Goal: Transaction & Acquisition: Book appointment/travel/reservation

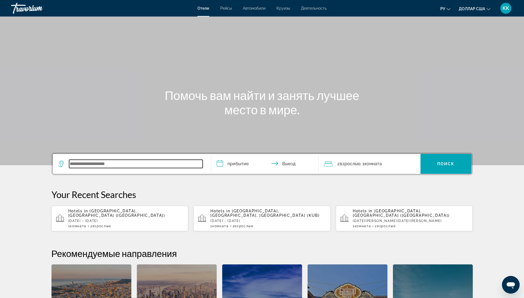
click at [79, 162] on input "Виджет поиска" at bounding box center [136, 164] width 134 height 8
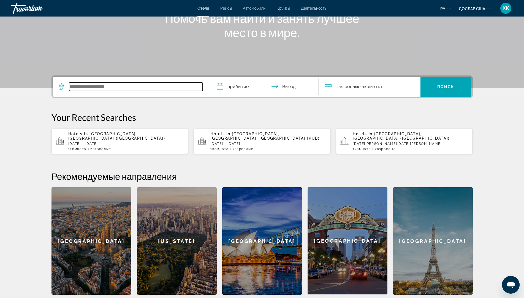
scroll to position [135, 0]
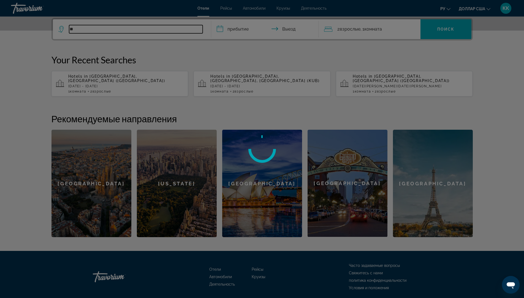
type input "*"
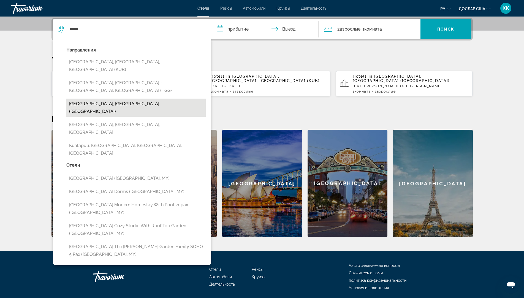
click at [91, 100] on button "[GEOGRAPHIC_DATA], [GEOGRAPHIC_DATA] ([GEOGRAPHIC_DATA])" at bounding box center [135, 108] width 139 height 18
type input "**********"
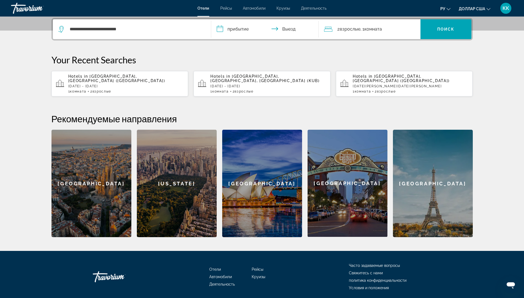
click at [248, 29] on input "**********" at bounding box center [266, 29] width 110 height 21
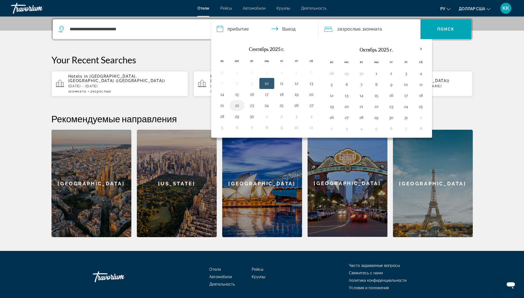
click at [235, 106] on button "22" at bounding box center [237, 106] width 9 height 8
click at [252, 104] on button "23" at bounding box center [252, 106] width 9 height 8
type input "**********"
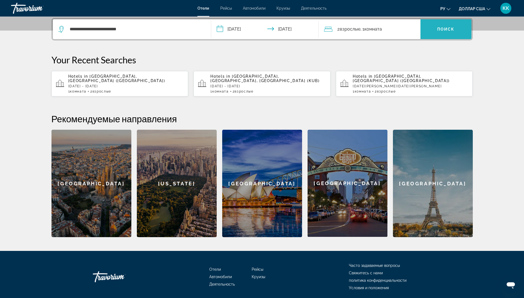
click at [439, 31] on span "Виджет поиска" at bounding box center [446, 29] width 51 height 13
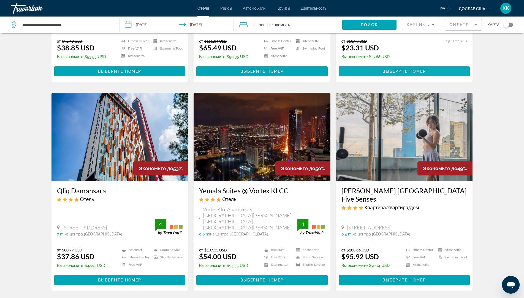
scroll to position [578, 0]
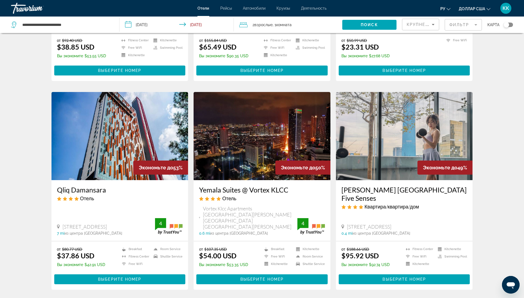
click at [119, 115] on img "Основное содержание" at bounding box center [119, 136] width 137 height 88
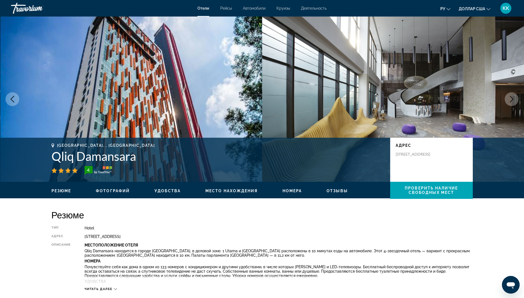
click at [516, 97] on button "Next image" at bounding box center [512, 99] width 14 height 14
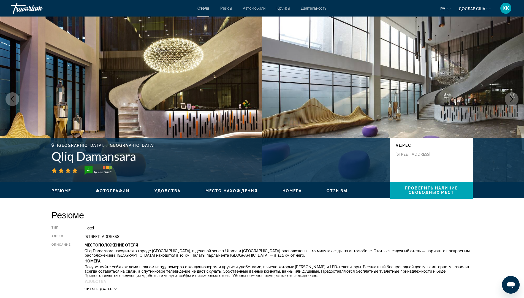
click at [516, 97] on button "Next image" at bounding box center [512, 99] width 14 height 14
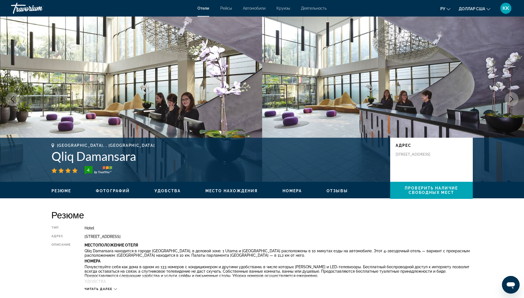
click at [516, 97] on button "Next image" at bounding box center [512, 99] width 14 height 14
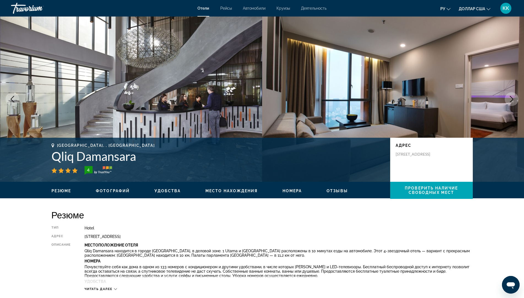
click at [516, 97] on button "Next image" at bounding box center [512, 99] width 14 height 14
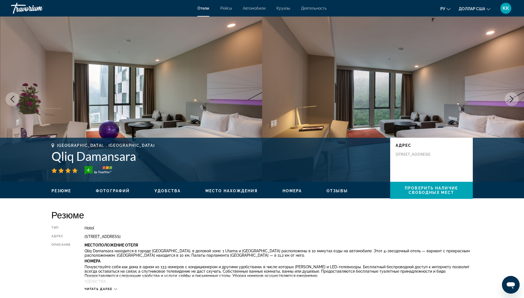
click at [516, 97] on button "Next image" at bounding box center [512, 99] width 14 height 14
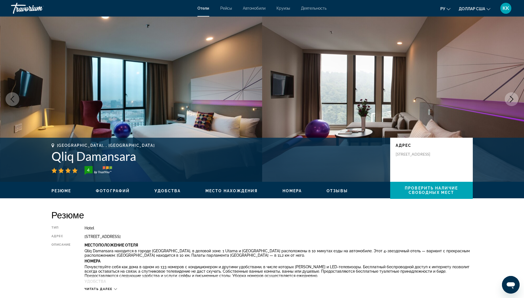
click at [516, 97] on button "Next image" at bounding box center [512, 99] width 14 height 14
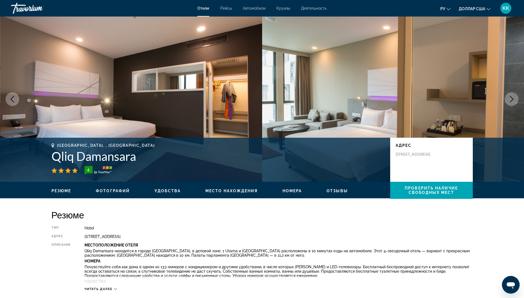
click at [516, 97] on button "Next image" at bounding box center [512, 99] width 14 height 14
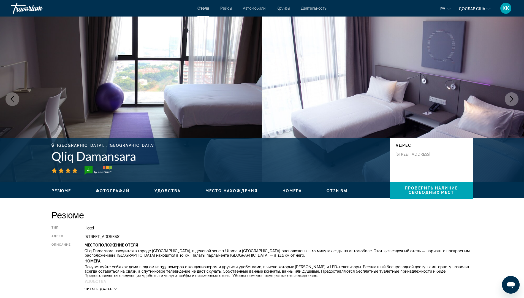
click at [516, 97] on button "Next image" at bounding box center [512, 99] width 14 height 14
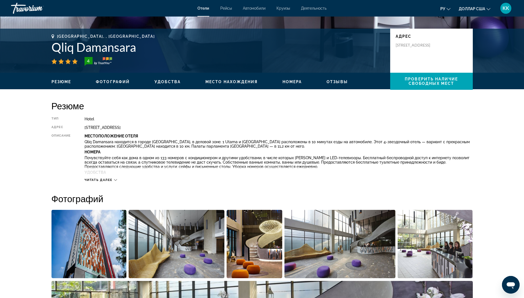
scroll to position [110, 0]
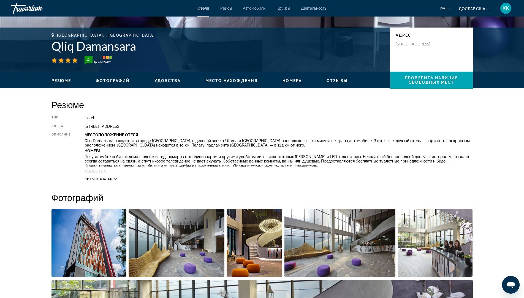
click at [96, 179] on span "Читать далее" at bounding box center [99, 179] width 28 height 4
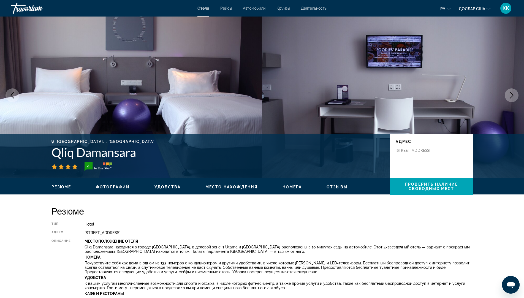
scroll to position [0, 0]
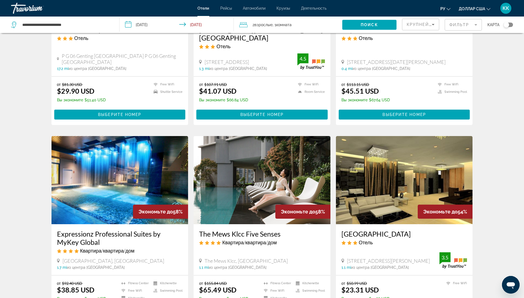
scroll to position [330, 0]
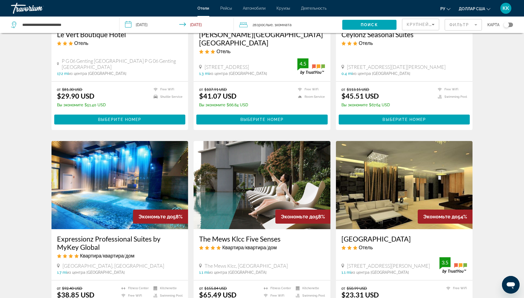
click at [459, 25] on mat-form-field "Фильтр" at bounding box center [463, 25] width 37 height 12
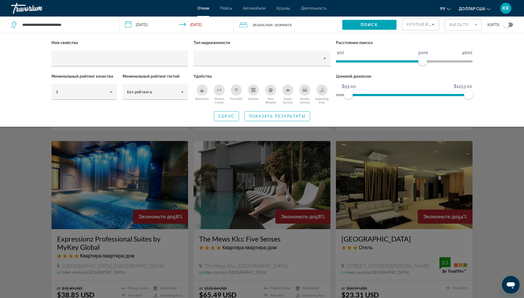
click at [348, 94] on ngx-slider "$15.00 $1253.00 $93.00 $1253.00" at bounding box center [404, 94] width 137 height 1
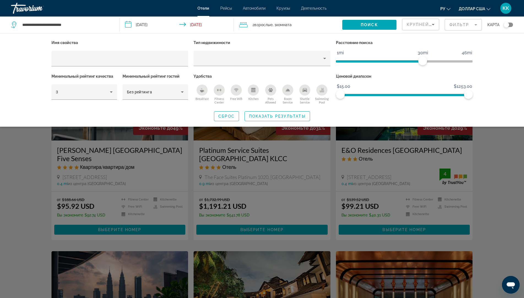
click at [336, 94] on ngx-slider "$15.00 $1253.00 $15.00 $1253.00" at bounding box center [404, 94] width 137 height 1
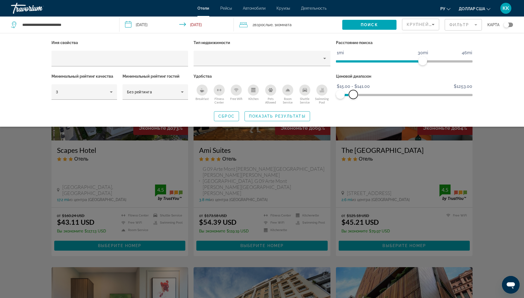
drag, startPoint x: 465, startPoint y: 94, endPoint x: 353, endPoint y: 106, distance: 111.9
click at [353, 106] on div "Имя свойства Тип недвижимости Расстояние поиска 1mi 46mi 30mi Минимальный рейти…" at bounding box center [261, 80] width 443 height 82
click at [368, 24] on span "Поиск" at bounding box center [369, 25] width 17 height 4
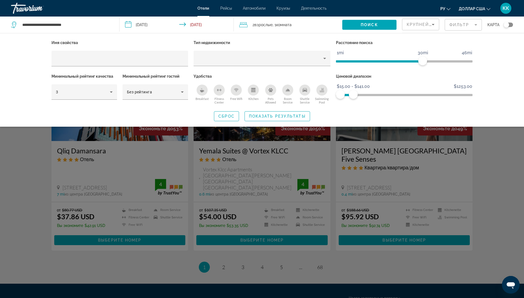
scroll to position [633, 0]
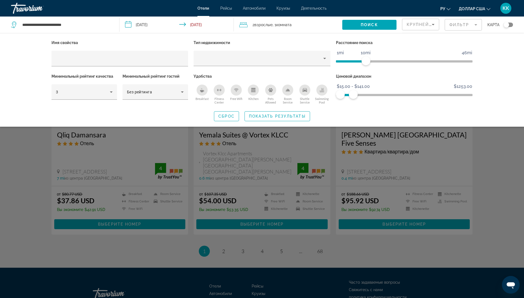
click at [366, 62] on span "ngx-slider" at bounding box center [351, 61] width 30 height 2
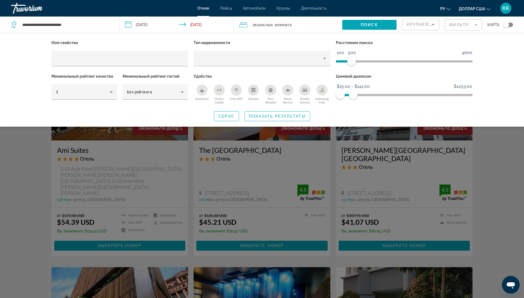
click at [353, 61] on ngx-slider "1mi 46mi 5mi" at bounding box center [404, 60] width 137 height 1
click at [356, 61] on ngx-slider "1mi 46mi 7mi" at bounding box center [404, 60] width 137 height 1
click at [362, 27] on span "Поиск" at bounding box center [369, 25] width 17 height 4
click at [362, 25] on span "Поиск" at bounding box center [369, 25] width 17 height 4
click at [280, 213] on div "Search widget" at bounding box center [262, 190] width 524 height 215
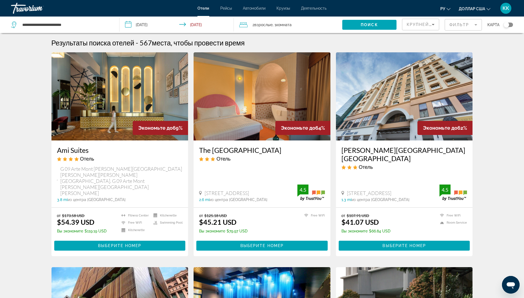
click at [458, 26] on mat-form-field "Фильтр" at bounding box center [463, 25] width 37 height 12
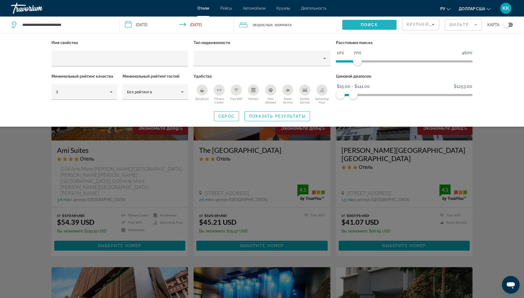
click at [383, 26] on span "Search widget" at bounding box center [369, 24] width 54 height 13
click at [280, 217] on div "Search widget" at bounding box center [262, 190] width 524 height 215
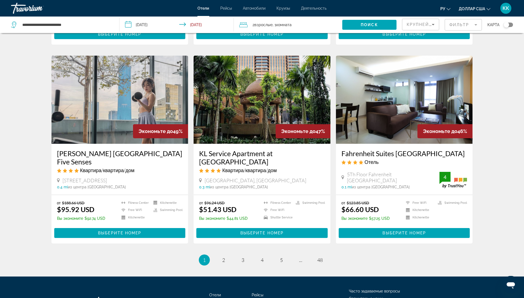
scroll to position [620, 0]
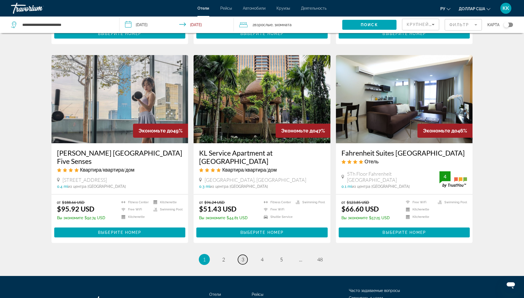
click at [244, 256] on span "3" at bounding box center [243, 259] width 3 height 6
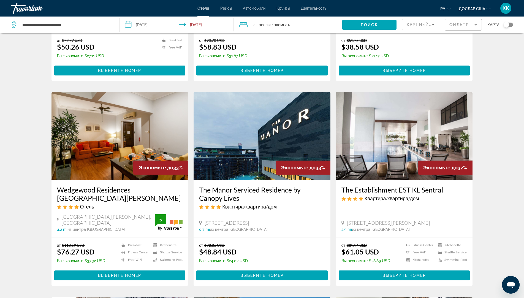
scroll to position [358, 0]
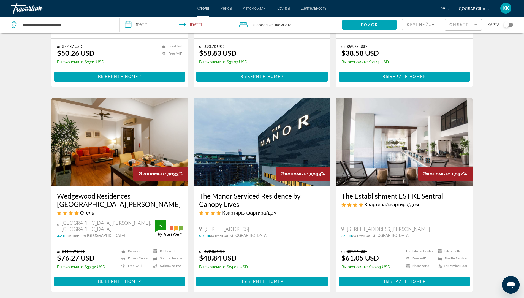
click at [395, 160] on img "Основное содержание" at bounding box center [404, 142] width 137 height 88
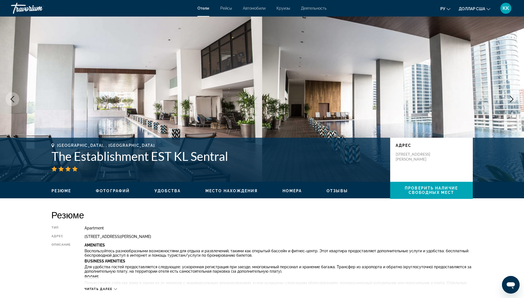
click at [509, 99] on icon "Next image" at bounding box center [511, 99] width 7 height 7
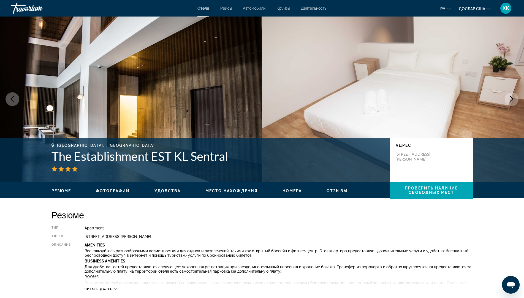
click at [509, 99] on icon "Next image" at bounding box center [511, 99] width 7 height 7
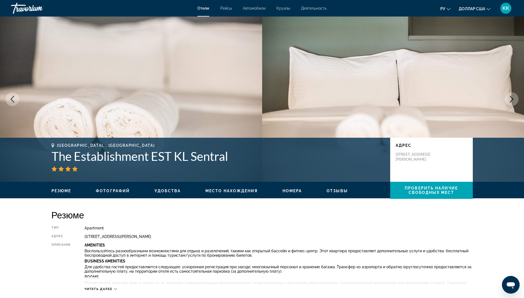
click at [509, 97] on icon "Next image" at bounding box center [511, 99] width 7 height 7
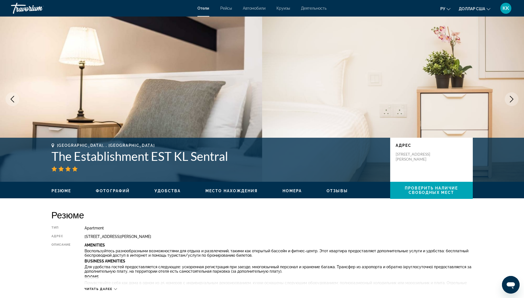
click at [509, 97] on icon "Next image" at bounding box center [511, 99] width 7 height 7
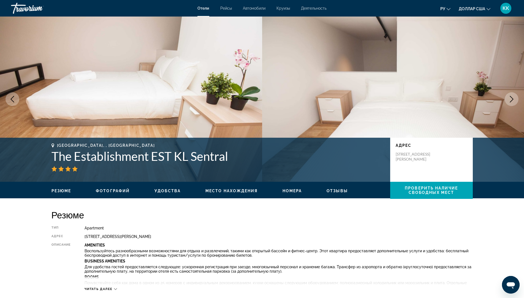
click at [509, 97] on icon "Next image" at bounding box center [511, 99] width 7 height 7
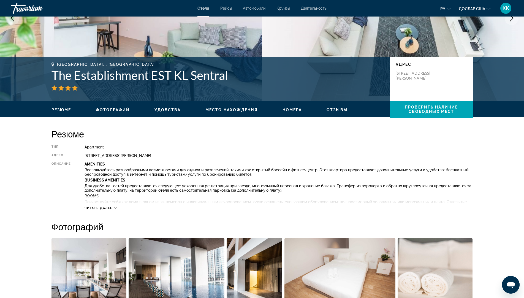
scroll to position [83, 0]
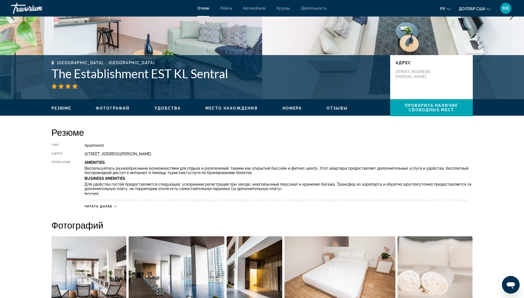
click at [112, 206] on span "Читать далее" at bounding box center [99, 207] width 28 height 4
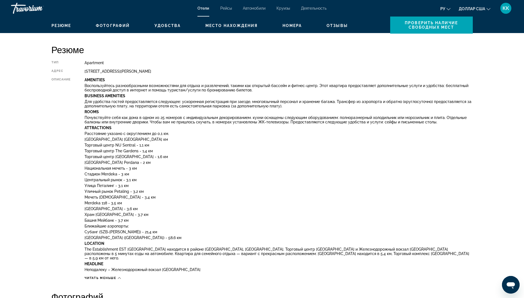
scroll to position [110, 0]
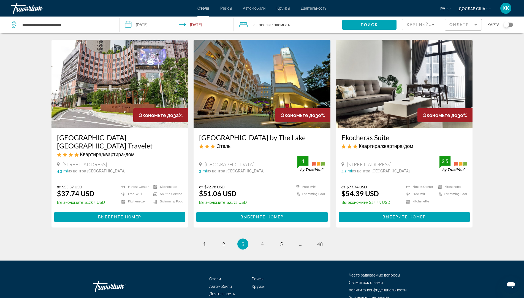
scroll to position [632, 0]
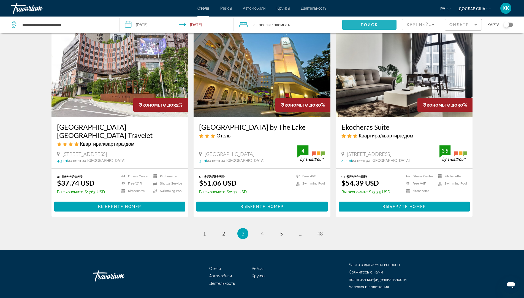
click at [359, 25] on span "Search widget" at bounding box center [369, 24] width 54 height 13
click at [453, 23] on mat-form-field "Фильтр" at bounding box center [463, 25] width 37 height 12
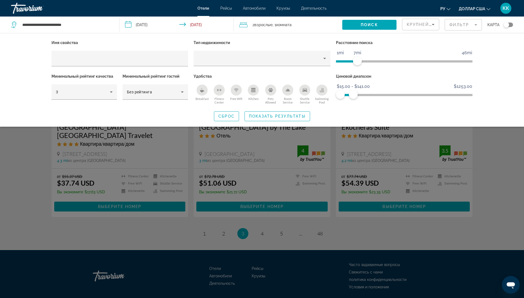
click at [14, 77] on div "Имя свойства Тип недвижимости Расстояние поиска 1mi 46mi 7mi Минимальный рейтин…" at bounding box center [262, 80] width 524 height 94
click at [482, 250] on div "Search widget" at bounding box center [262, 190] width 524 height 215
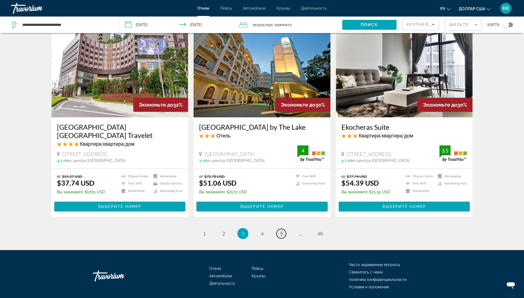
click at [284, 229] on link "page 5" at bounding box center [281, 234] width 10 height 10
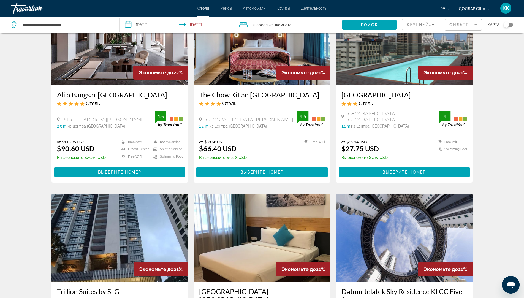
scroll to position [454, 0]
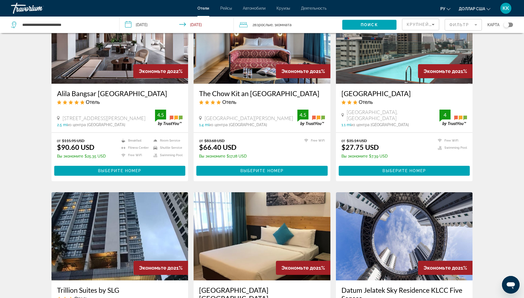
click at [116, 64] on img "Основное содержание" at bounding box center [119, 40] width 137 height 88
